Goal: Transaction & Acquisition: Purchase product/service

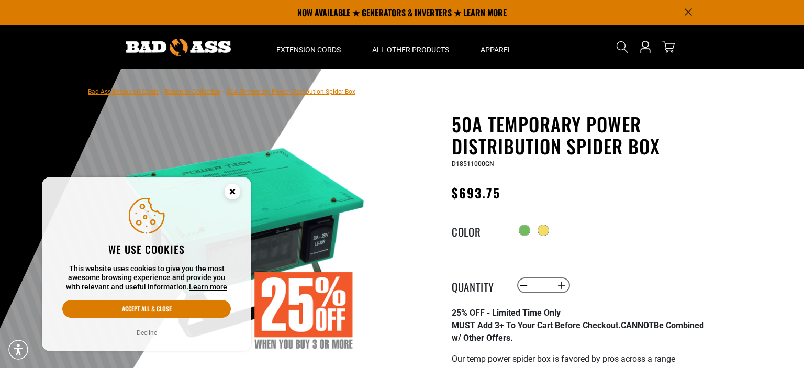
click at [242, 192] on icon "Cookie Consent" at bounding box center [232, 192] width 31 height 31
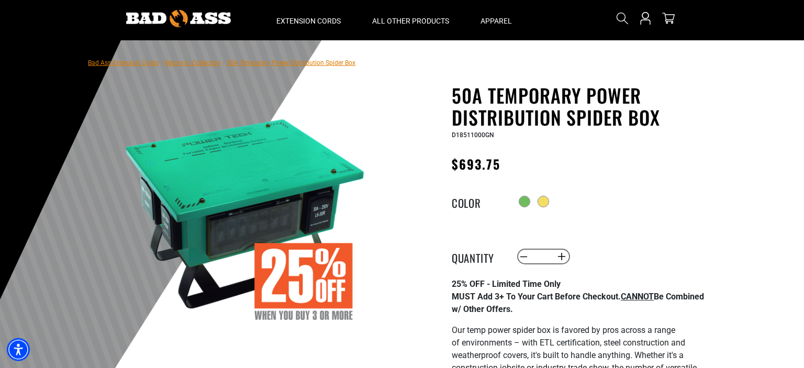
scroll to position [55, 0]
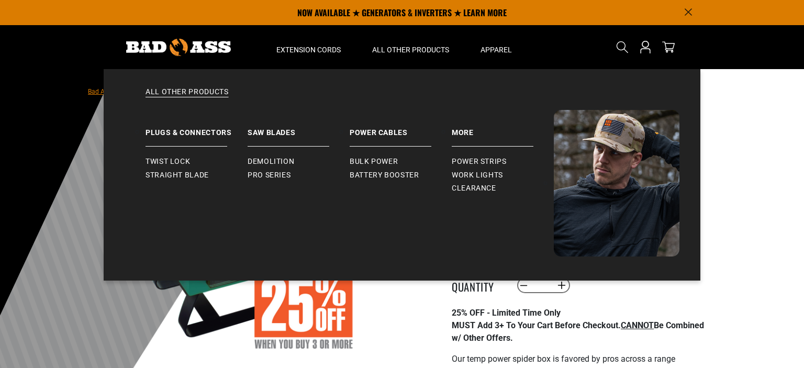
click at [689, 129] on h1 "50A Temporary Power Distribution Spider Box" at bounding box center [580, 135] width 256 height 44
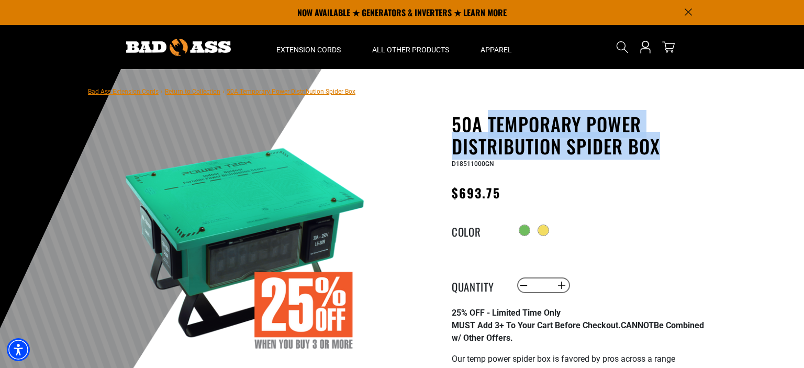
drag, startPoint x: 665, startPoint y: 153, endPoint x: 487, endPoint y: 115, distance: 182.1
click at [487, 115] on h1 "50A Temporary Power Distribution Spider Box" at bounding box center [580, 135] width 256 height 44
copy h1 "Temporary Power Distribution Spider Box"
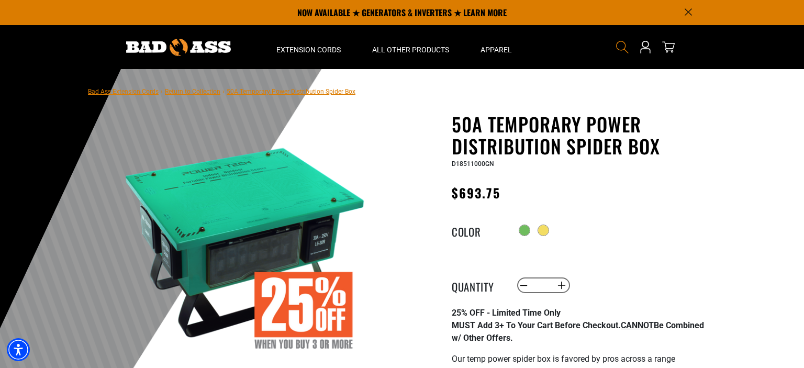
click at [624, 51] on icon "Search" at bounding box center [623, 47] width 14 height 14
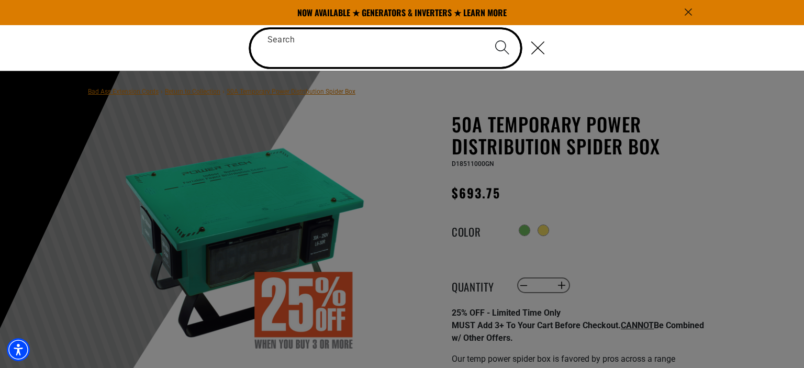
paste input "**********"
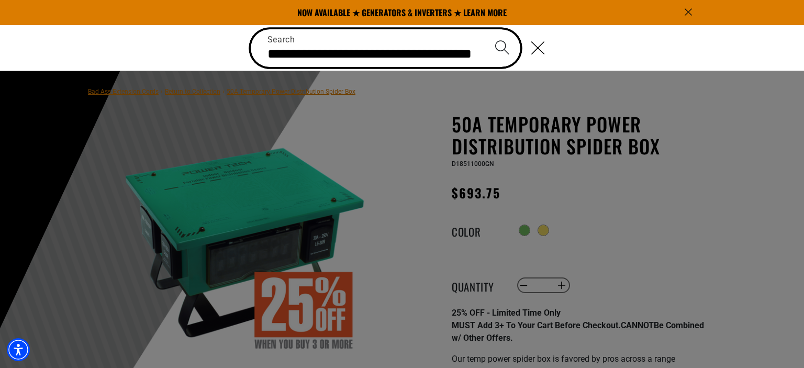
scroll to position [0, 44]
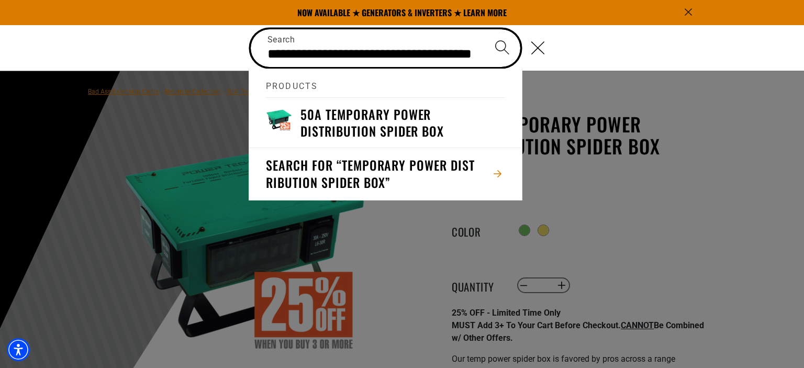
type input "**********"
click at [484, 29] on button "Search" at bounding box center [502, 47] width 37 height 37
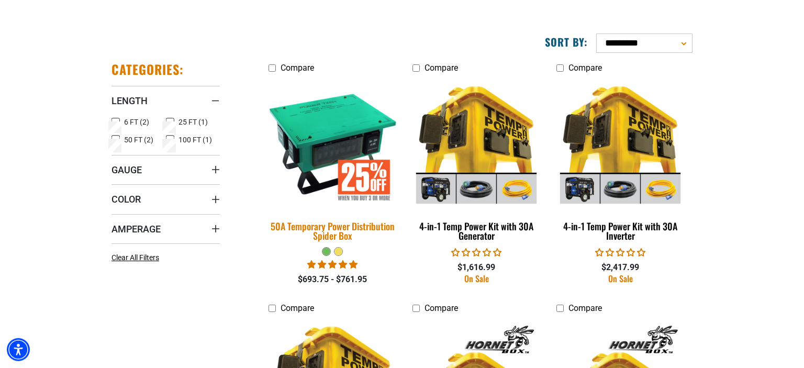
scroll to position [165, 0]
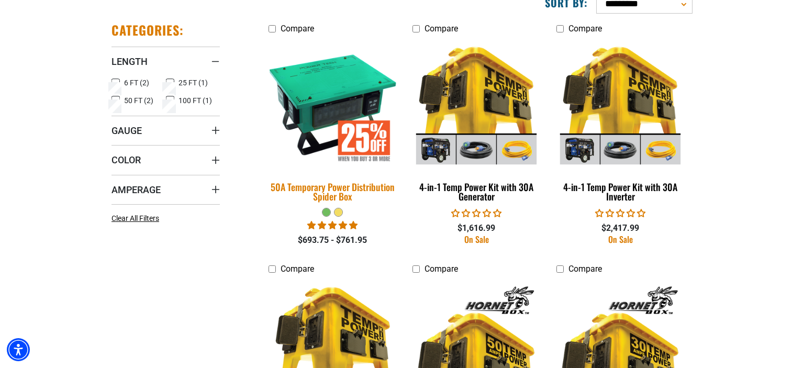
click at [347, 187] on div "50A Temporary Power Distribution Spider Box" at bounding box center [333, 191] width 128 height 19
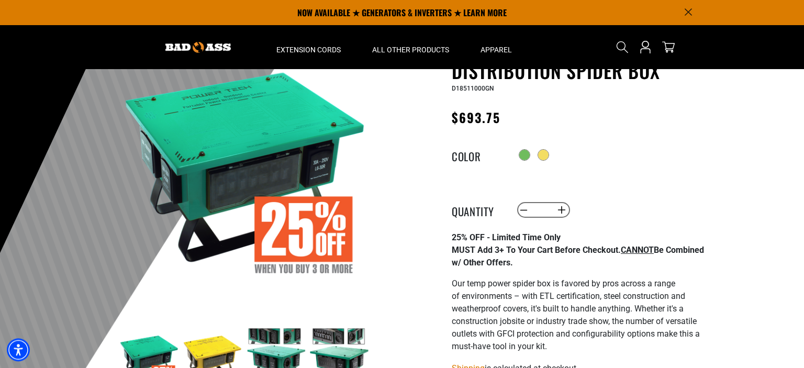
scroll to position [55, 0]
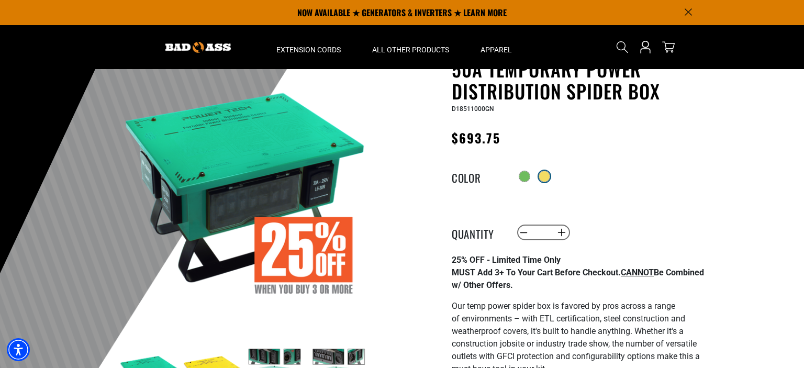
click at [548, 177] on div at bounding box center [544, 176] width 10 height 10
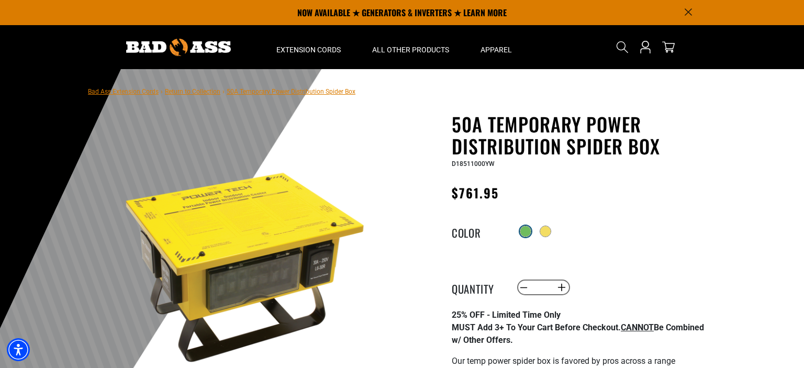
click at [522, 232] on div at bounding box center [525, 231] width 10 height 10
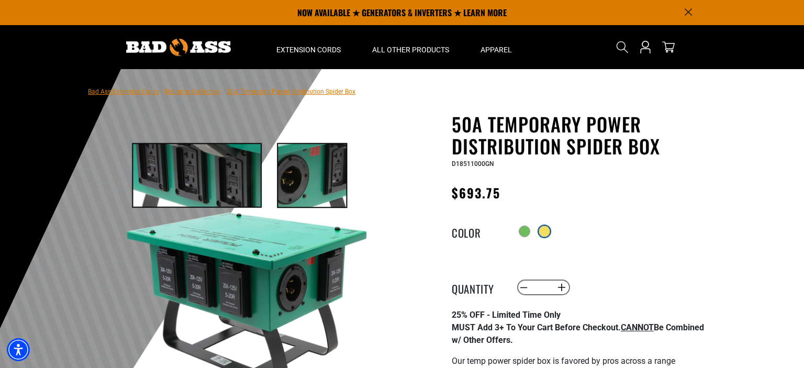
click at [547, 233] on div at bounding box center [544, 231] width 10 height 10
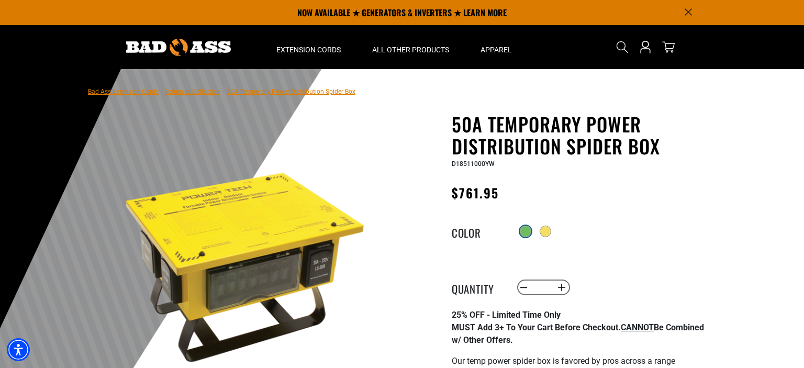
click at [524, 233] on div at bounding box center [525, 231] width 10 height 10
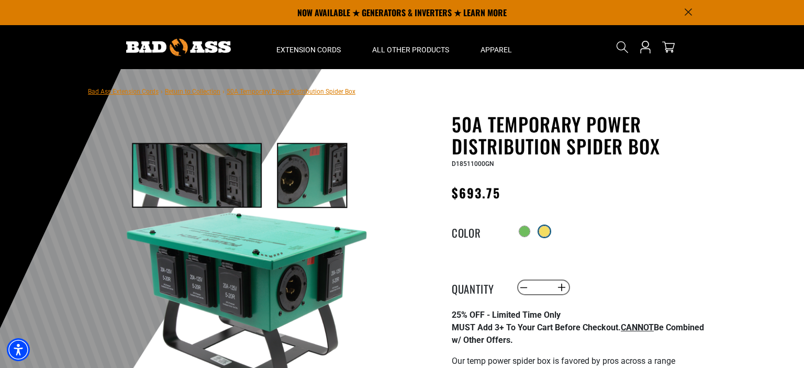
click at [545, 234] on div at bounding box center [544, 231] width 10 height 10
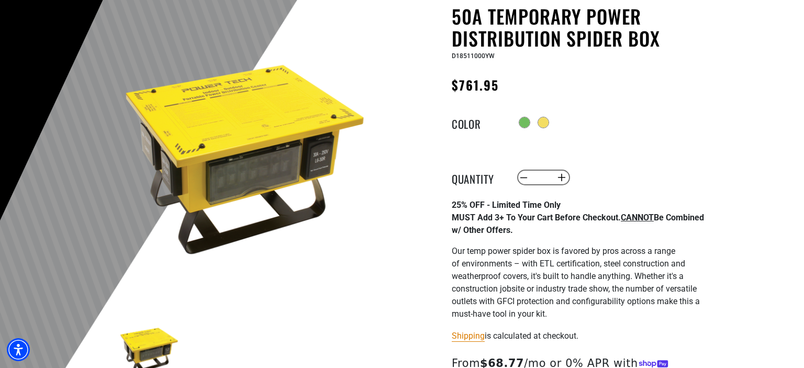
scroll to position [110, 0]
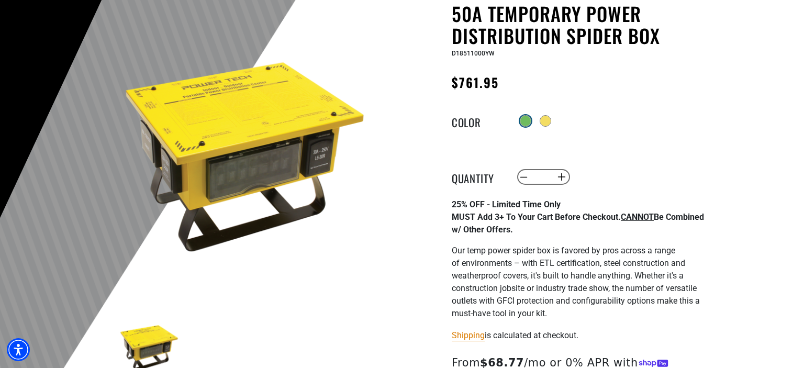
click at [531, 122] on div at bounding box center [526, 121] width 12 height 12
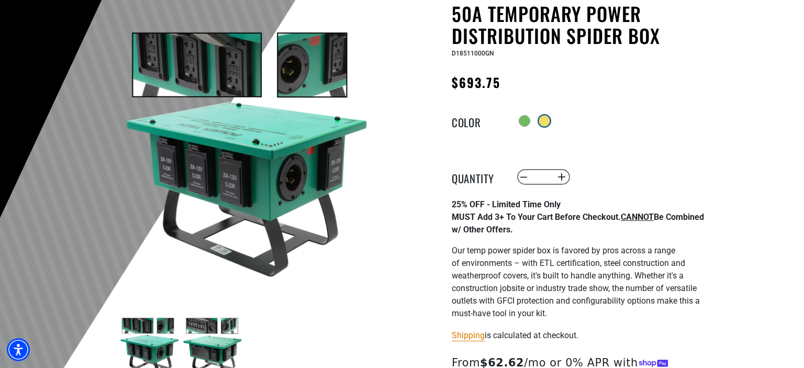
click at [550, 122] on div at bounding box center [544, 121] width 10 height 10
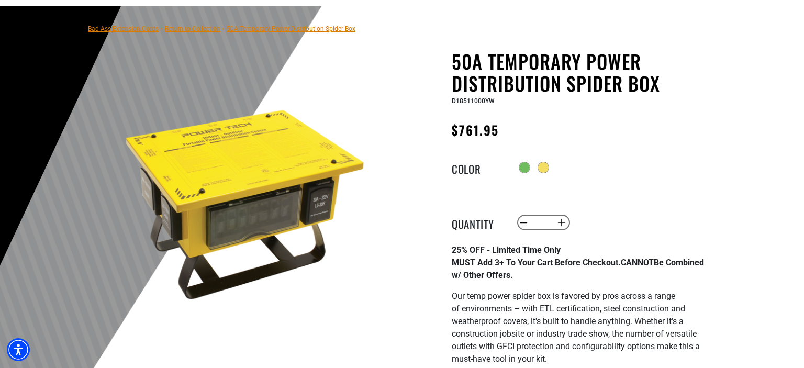
scroll to position [110, 0]
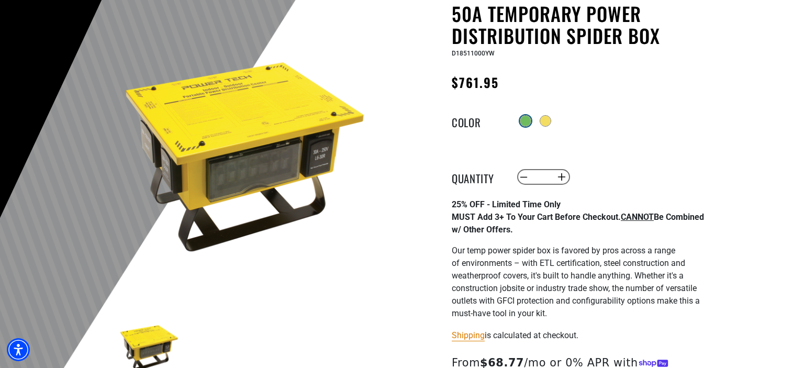
click at [523, 122] on div at bounding box center [525, 121] width 10 height 10
click at [524, 120] on div at bounding box center [525, 121] width 10 height 10
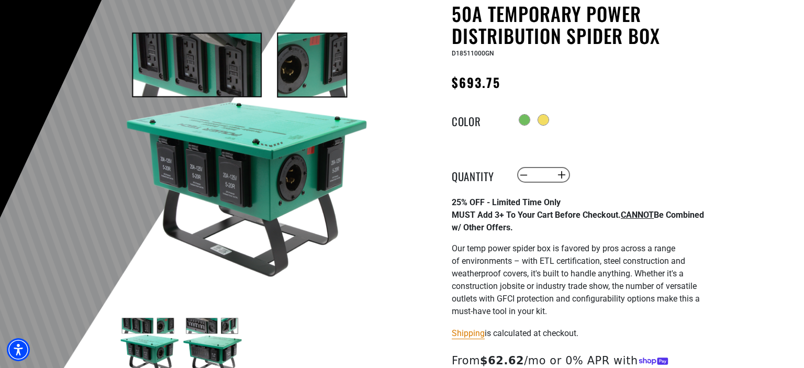
click at [219, 365] on img at bounding box center [212, 347] width 61 height 61
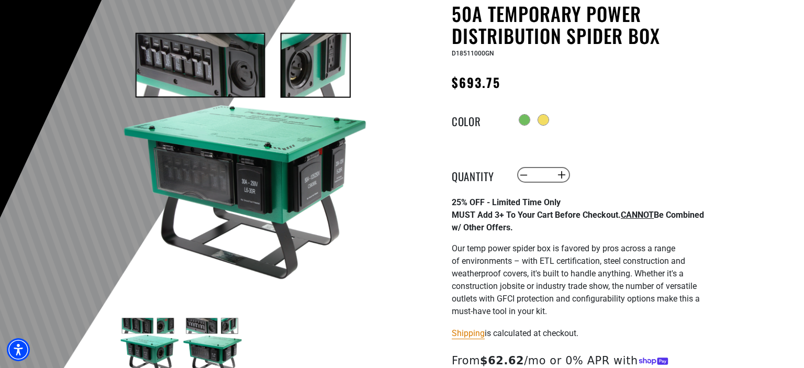
click at [214, 351] on img at bounding box center [212, 347] width 61 height 61
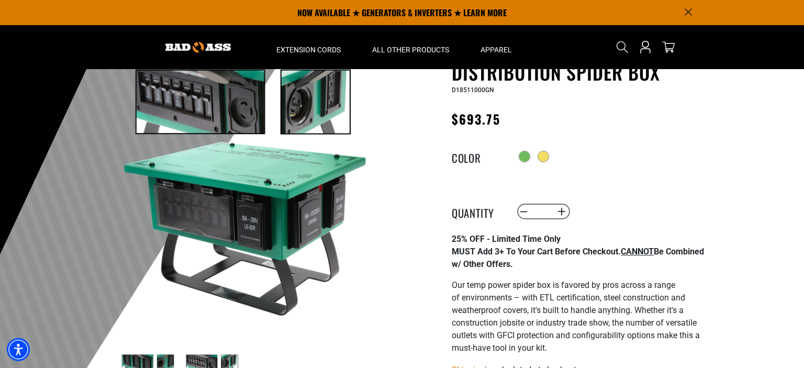
scroll to position [55, 0]
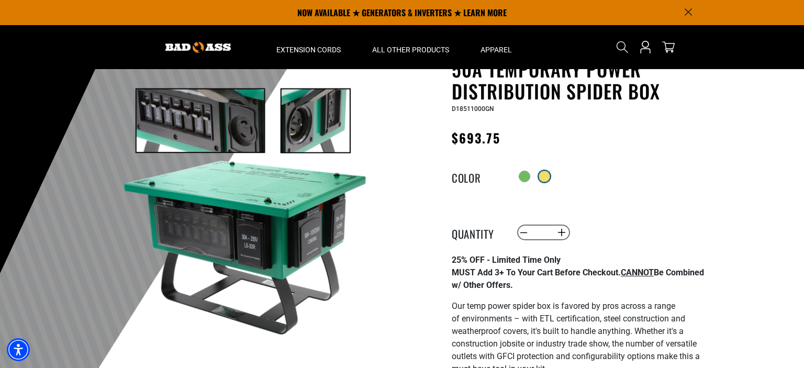
click at [550, 180] on div at bounding box center [545, 177] width 12 height 12
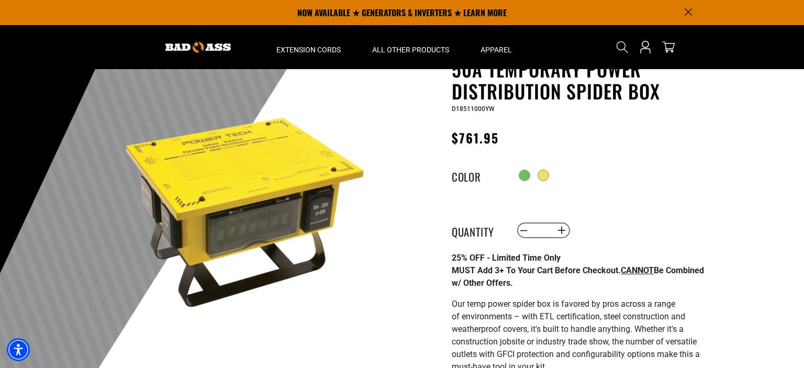
scroll to position [165, 0]
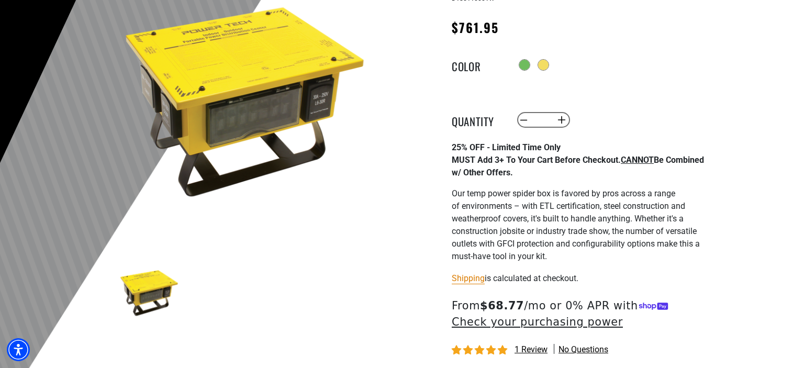
click at [117, 280] on div "Previous Next" at bounding box center [245, 292] width 256 height 65
click at [175, 281] on img at bounding box center [149, 292] width 61 height 61
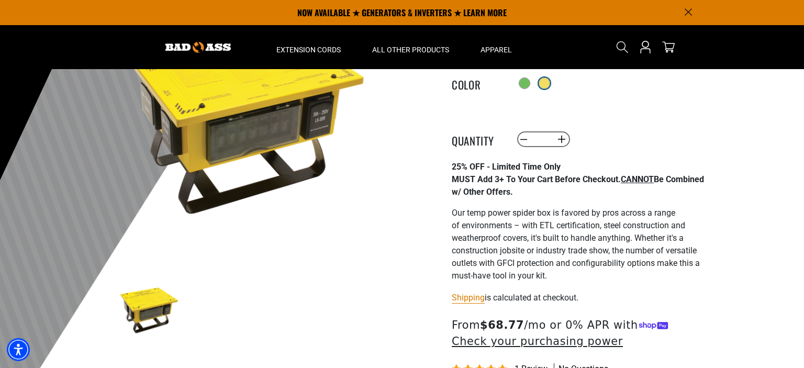
scroll to position [110, 0]
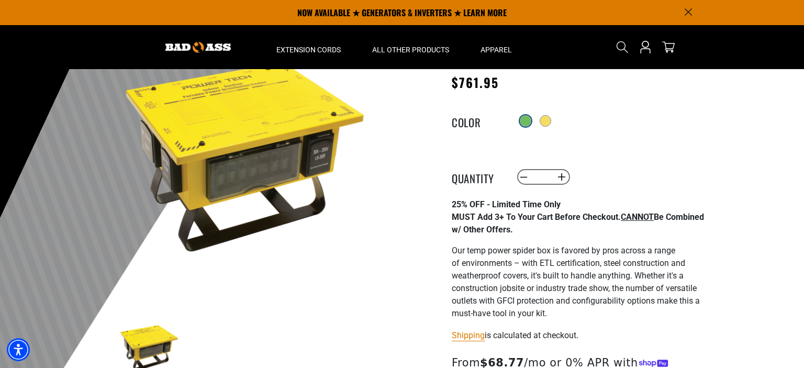
click at [522, 116] on div at bounding box center [526, 121] width 12 height 12
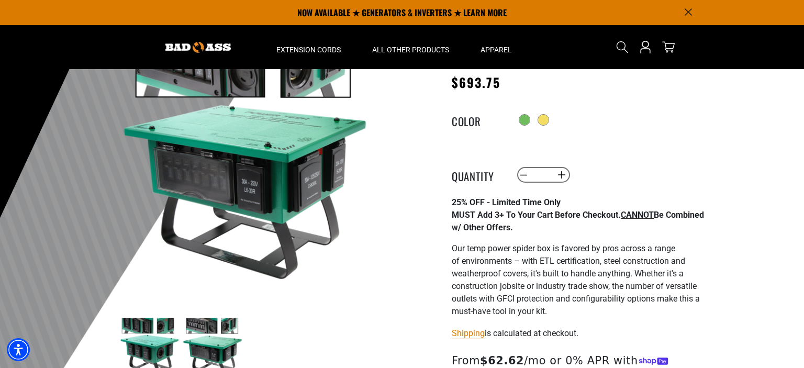
click at [248, 185] on img at bounding box center [245, 155] width 252 height 252
click at [204, 336] on img at bounding box center [212, 347] width 61 height 61
click at [201, 322] on img at bounding box center [212, 347] width 61 height 61
click at [152, 321] on img at bounding box center [149, 347] width 61 height 61
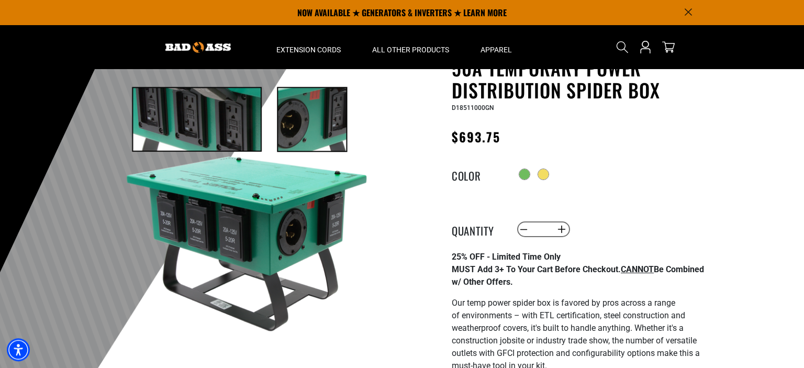
scroll to position [55, 0]
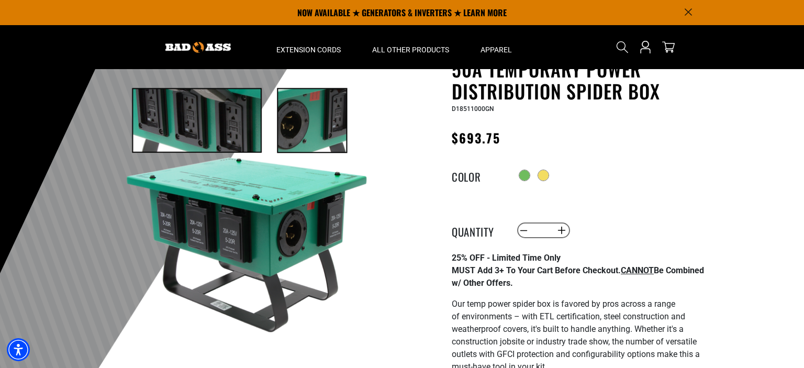
click at [319, 241] on img at bounding box center [245, 211] width 252 height 252
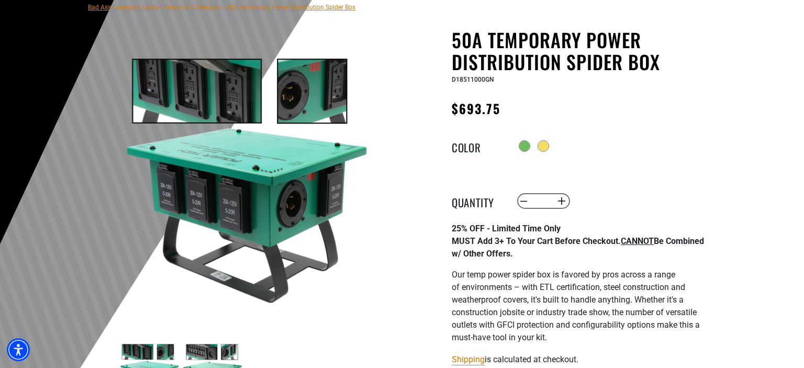
scroll to position [110, 0]
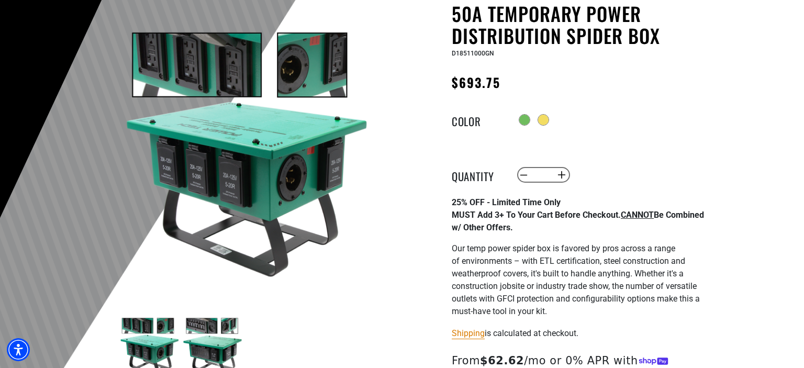
click at [231, 336] on img at bounding box center [212, 347] width 61 height 61
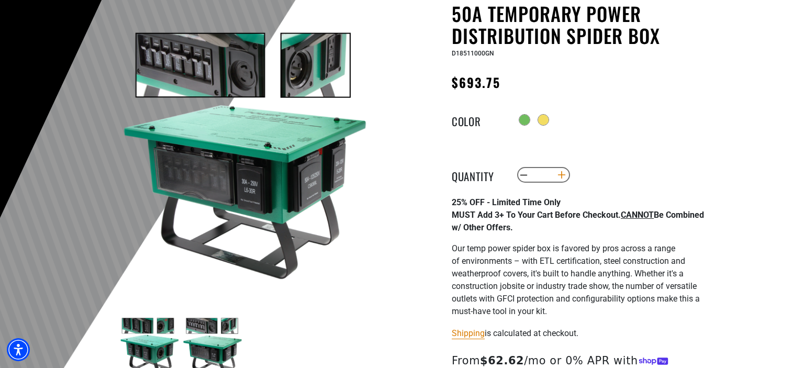
click at [561, 184] on button "Increase quantity for 50A Temporary Power Distribution Spider Box" at bounding box center [562, 175] width 16 height 18
type input "*"
click at [676, 193] on div "50A Temporary Power Distribution Spider Box 50A Temporary Power Distribution Sp…" at bounding box center [580, 257] width 256 height 508
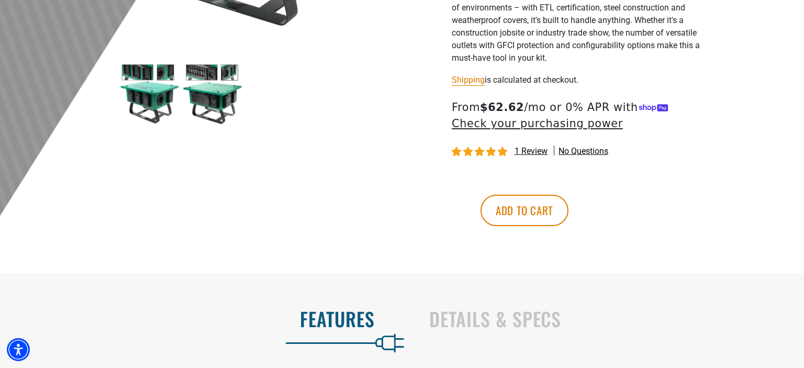
scroll to position [387, 0]
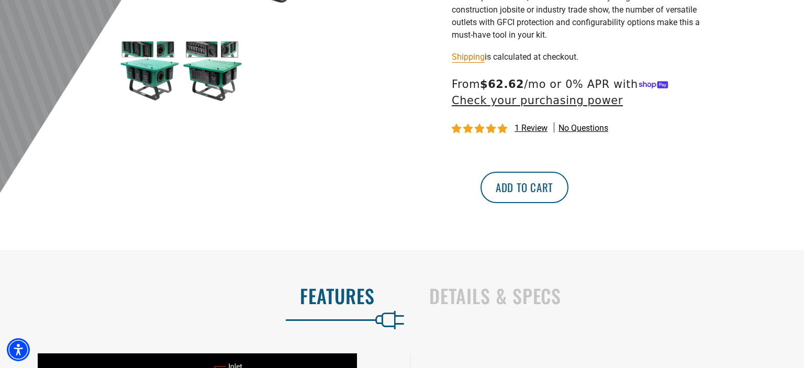
click at [568, 203] on button "Add to cart" at bounding box center [525, 187] width 88 height 31
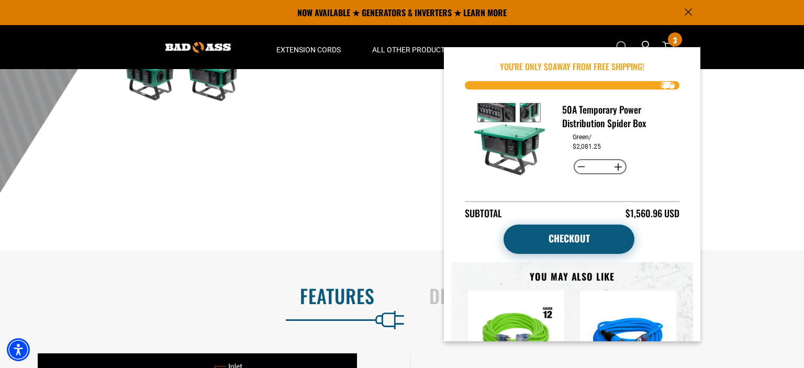
click at [589, 236] on link "Checkout" at bounding box center [569, 239] width 131 height 29
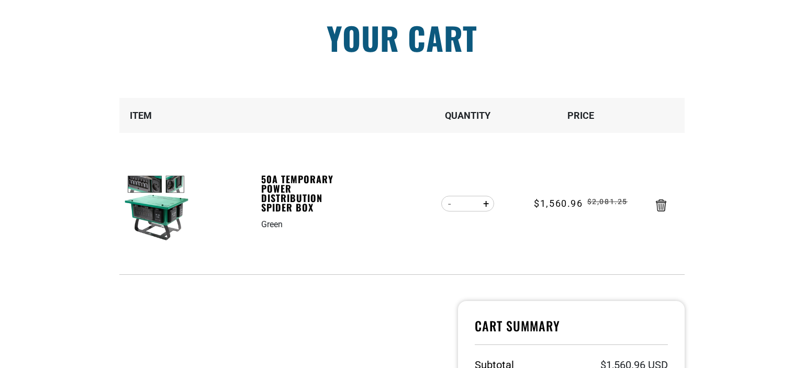
scroll to position [110, 0]
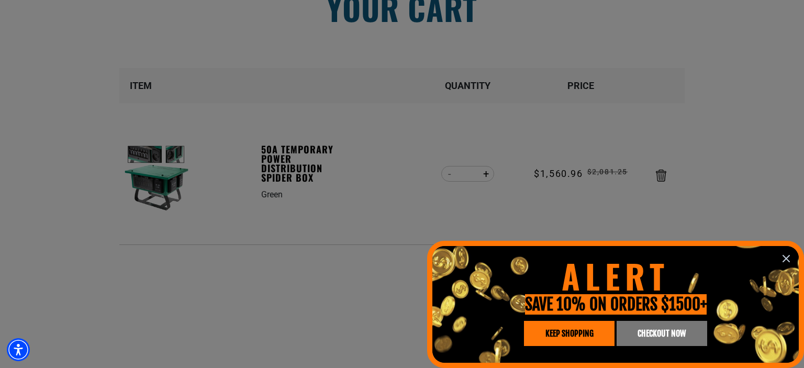
click at [789, 264] on icon "information" at bounding box center [786, 258] width 13 height 13
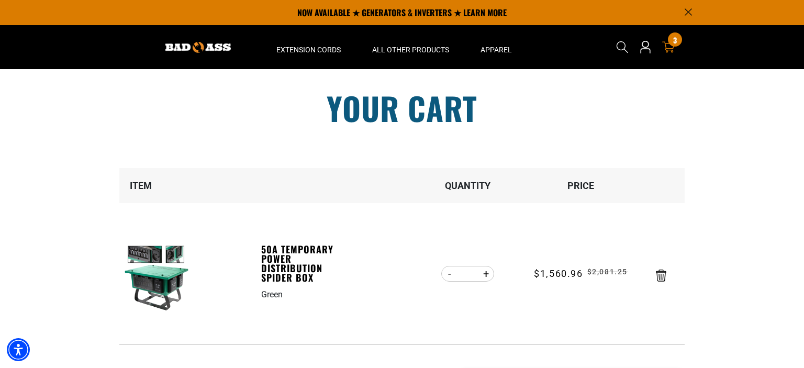
scroll to position [0, 0]
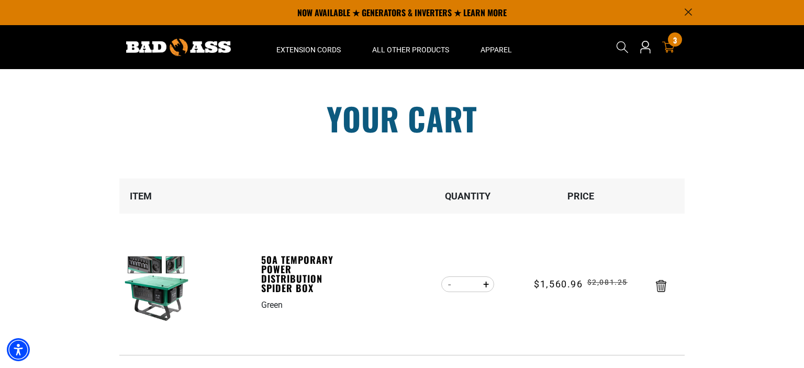
click at [624, 49] on icon "Search" at bounding box center [622, 47] width 13 height 13
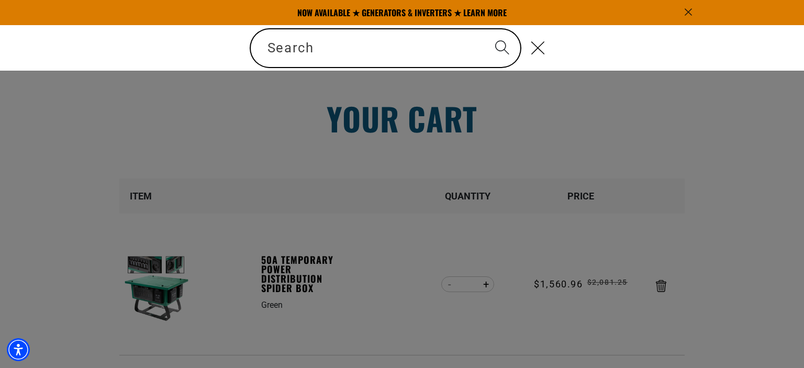
click at [241, 48] on div "Search" at bounding box center [241, 48] width 0 height 0
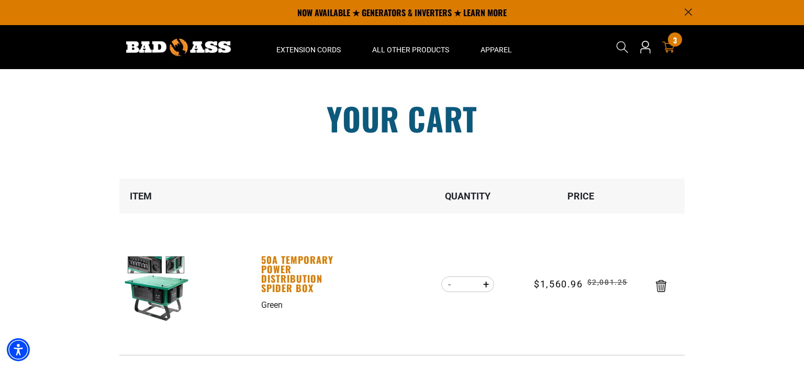
click at [267, 286] on link "50A Temporary Power Distribution Spider Box" at bounding box center [297, 274] width 72 height 38
